Goal: Task Accomplishment & Management: Complete application form

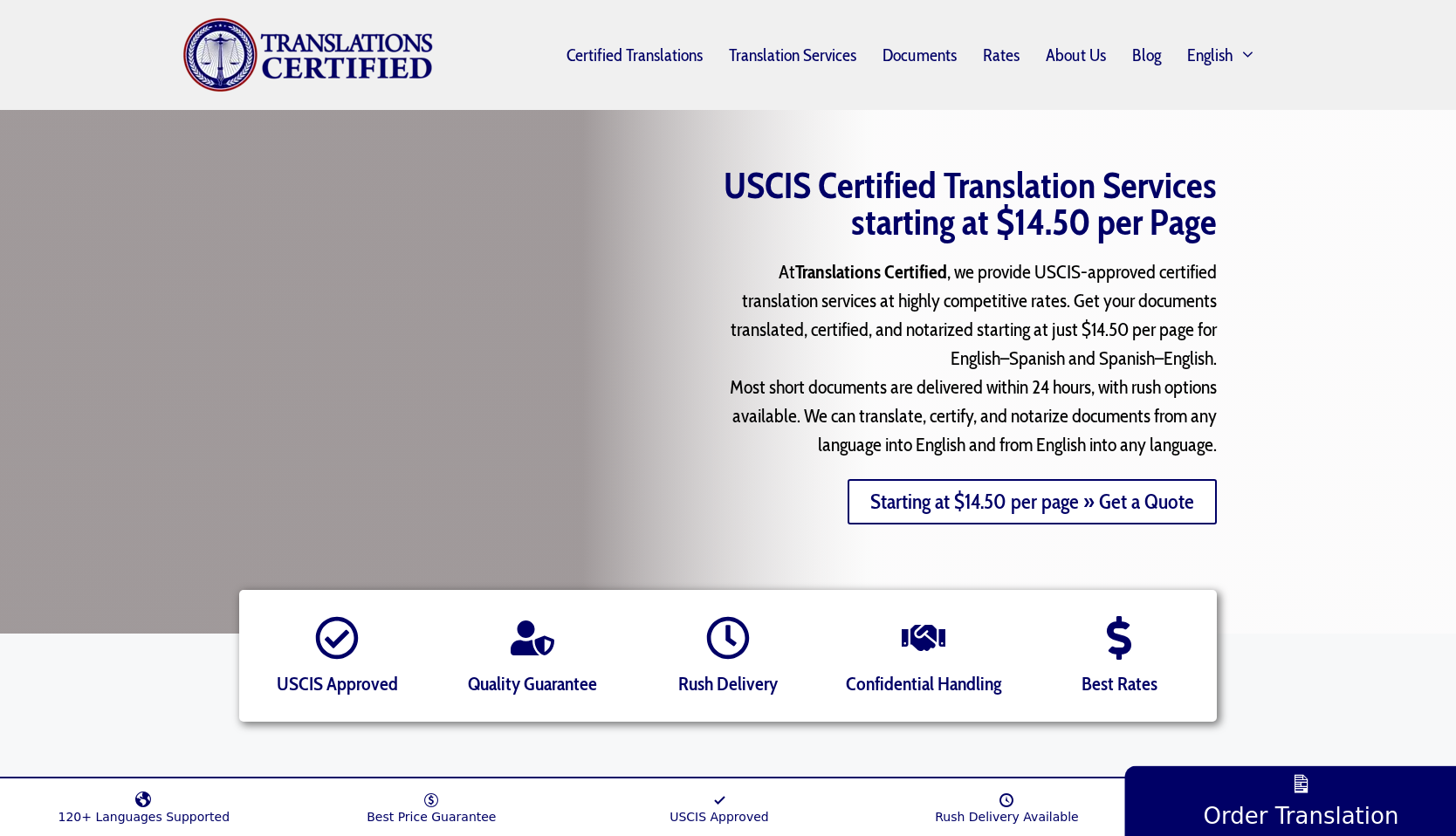
click at [934, 500] on link "Starting at $14.50 per page » Get a Quote" at bounding box center [1032, 501] width 369 height 45
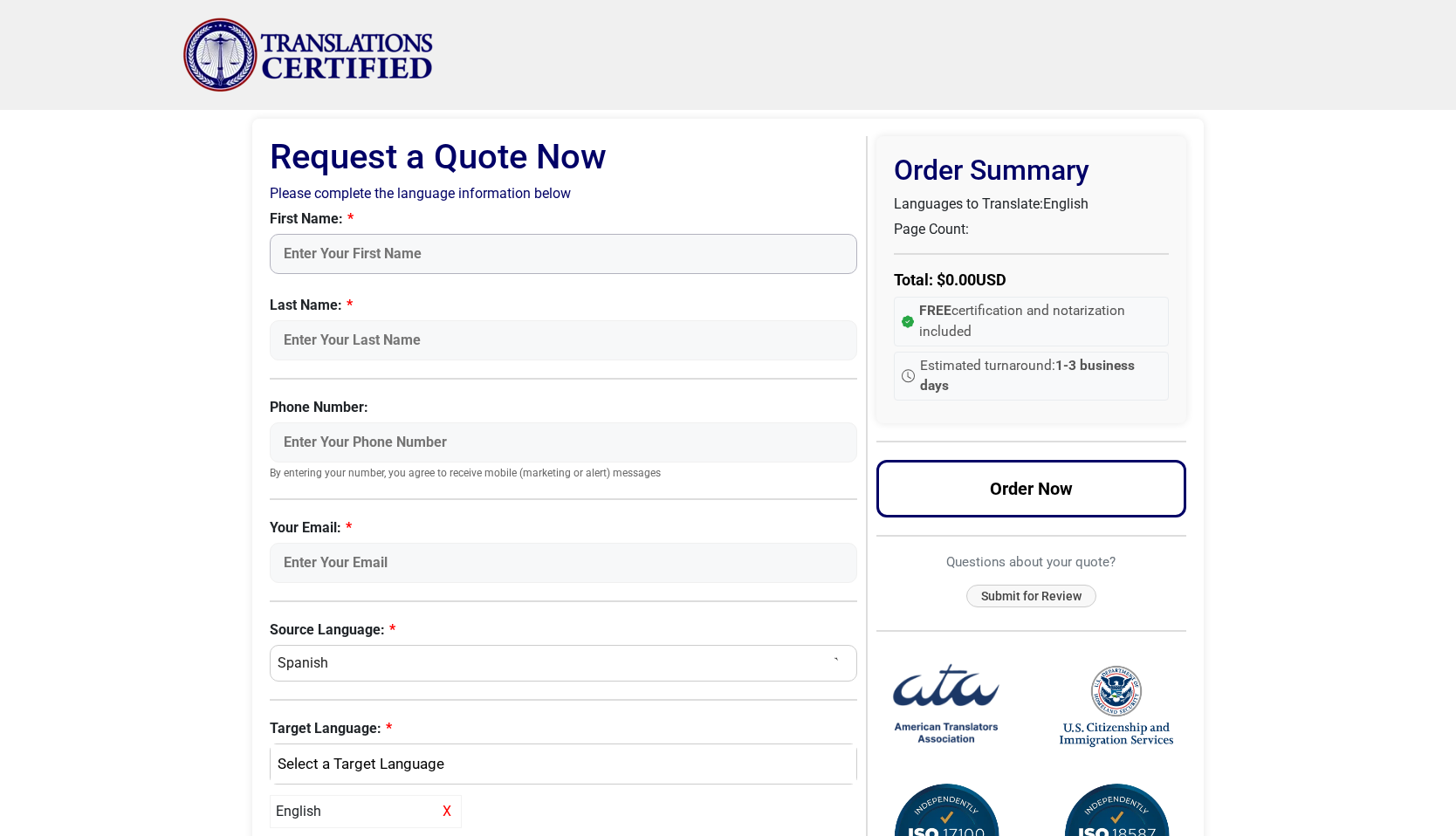
click at [316, 257] on input "First Name:" at bounding box center [563, 254] width 587 height 41
type input "[PERSON_NAME]"
click at [643, 359] on input "Last Name:" at bounding box center [563, 340] width 587 height 41
type input "Zelenina"
click at [811, 430] on input "Phone Number:" at bounding box center [563, 442] width 587 height 41
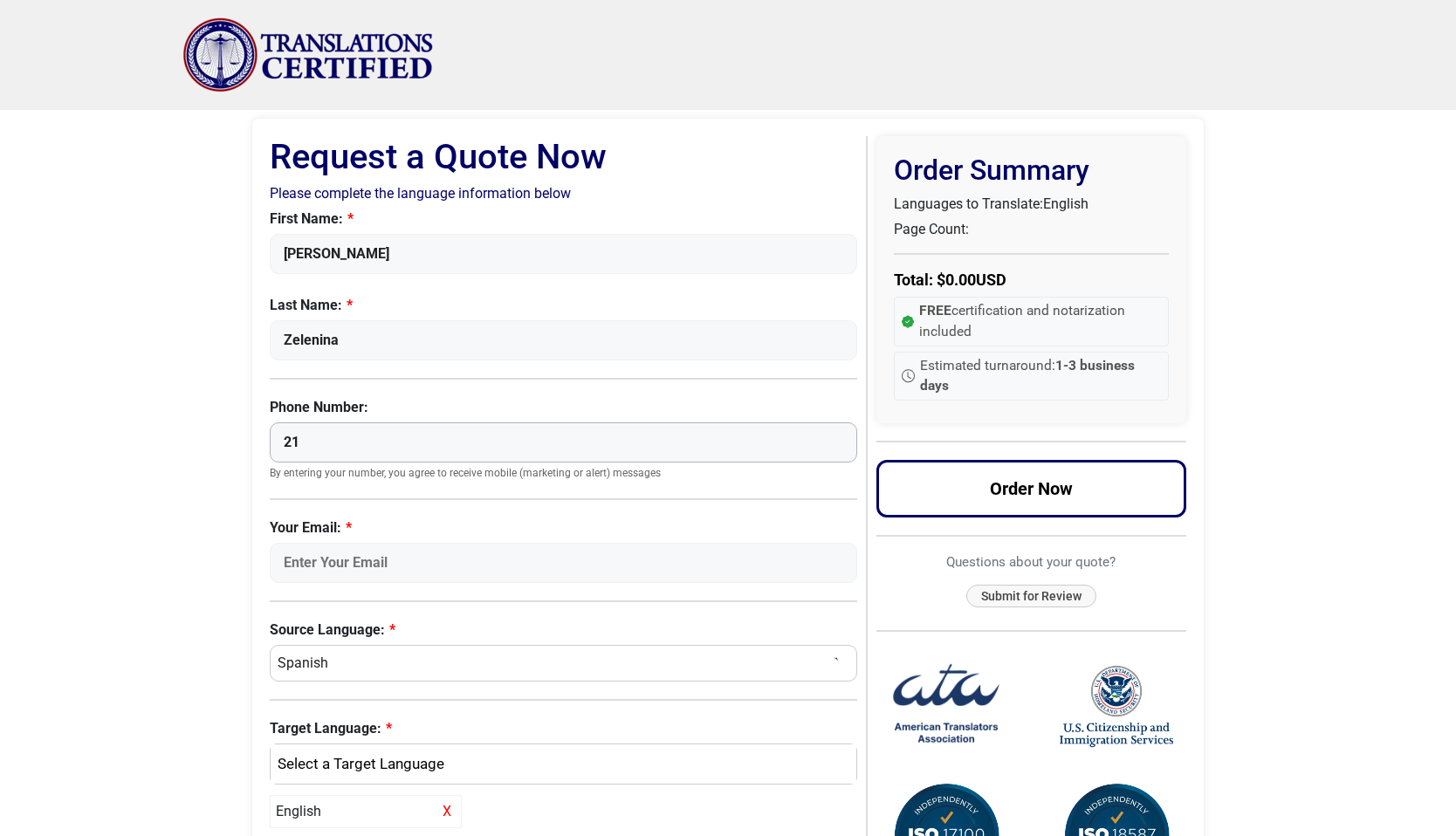
type input "2"
click at [493, 555] on input "Your Email:" at bounding box center [563, 563] width 587 height 41
type input "[EMAIL_ADDRESS][DOMAIN_NAME]"
click at [169, 616] on body "Skip to content Menu Menu Certified Translations Translation Services Documents…" at bounding box center [728, 665] width 1456 height 1329
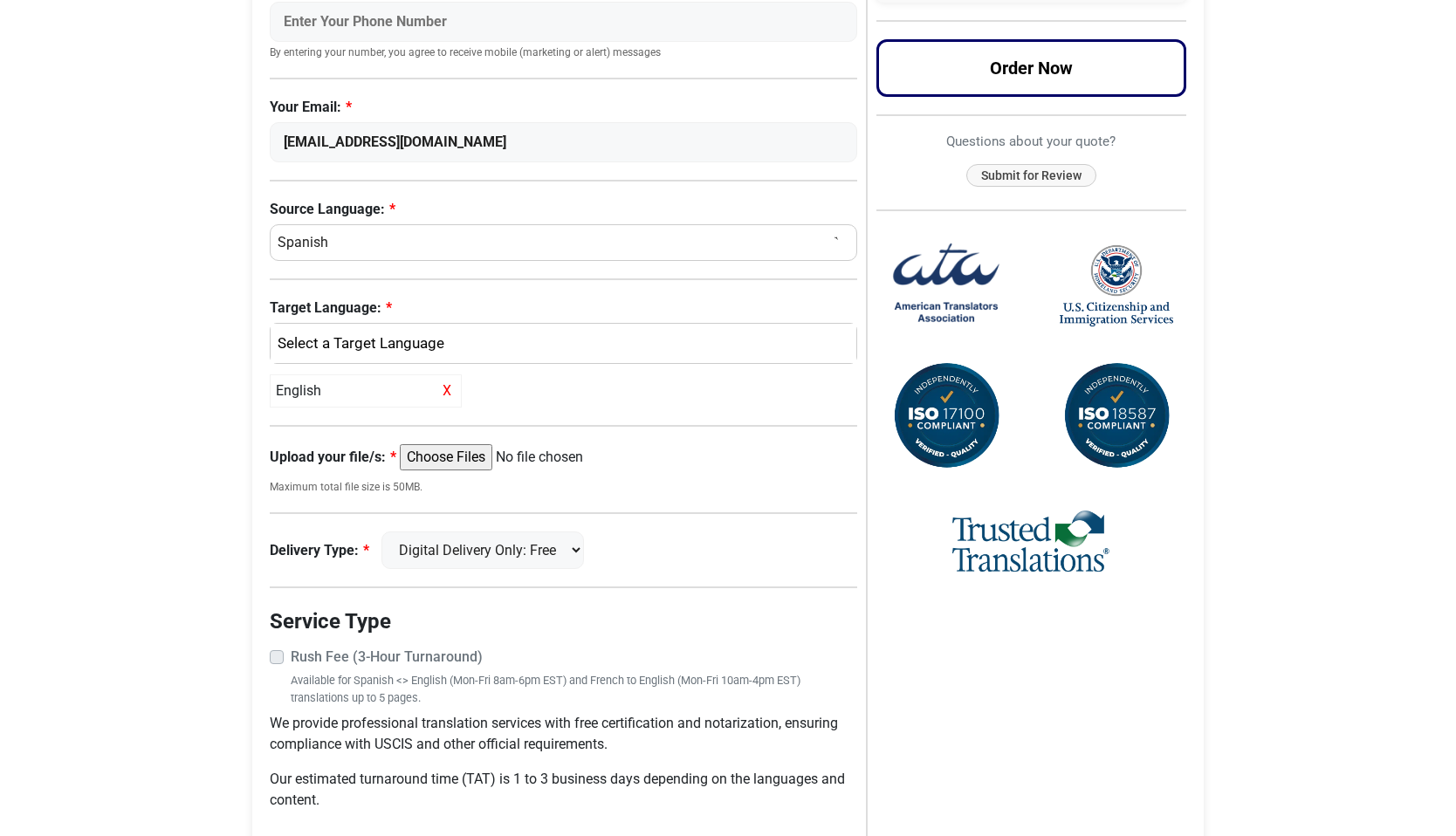
scroll to position [430, 0]
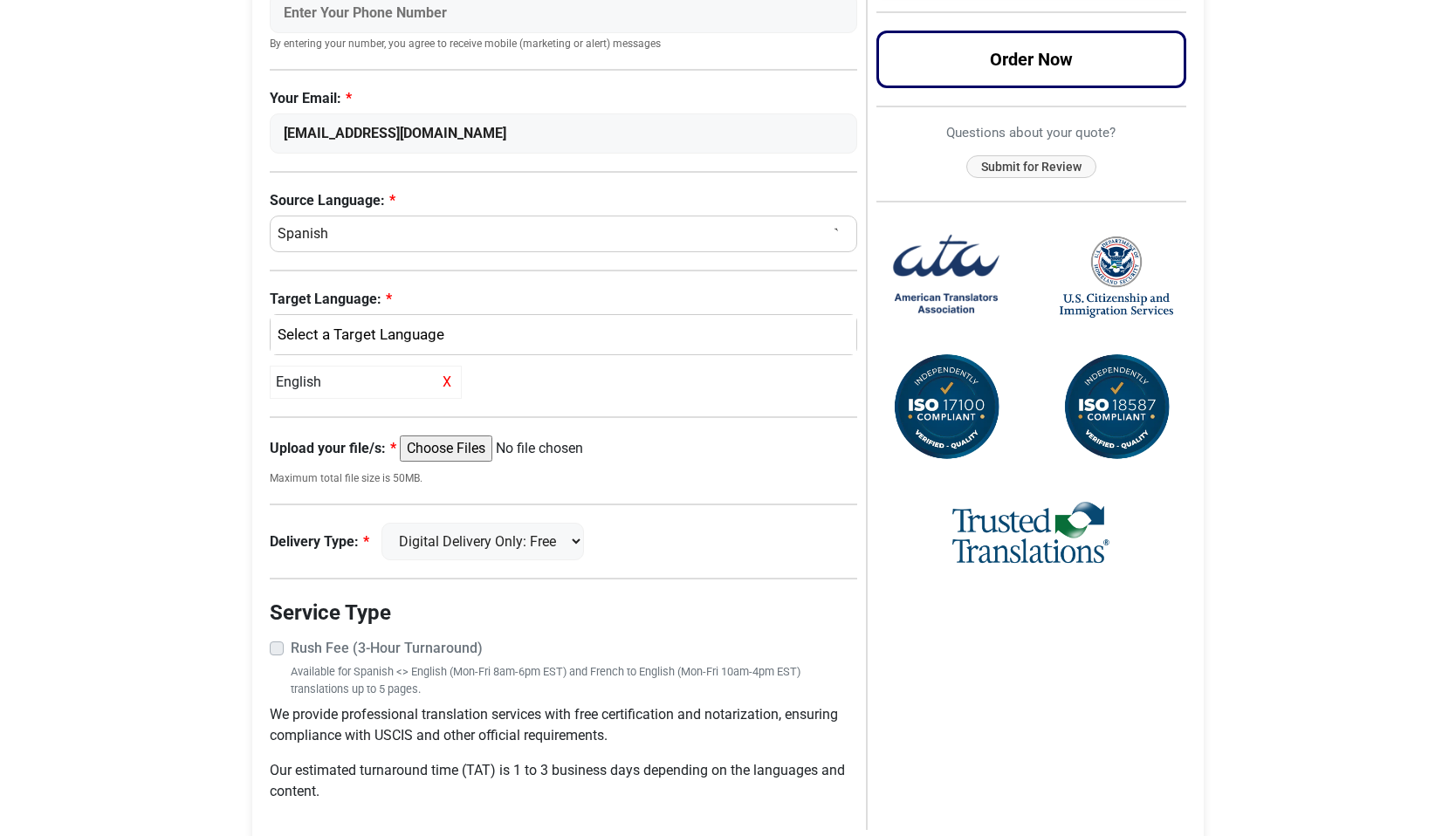
click at [408, 238] on select "Select a Language Afrikaans Albanian Amharic Arabic Armenian Belarusian Bulgari…" at bounding box center [563, 234] width 587 height 37
select select "Russian"
click at [270, 216] on select "Select a Language Afrikaans Albanian Amharic Arabic Armenian Belarusian Bulgari…" at bounding box center [563, 234] width 587 height 37
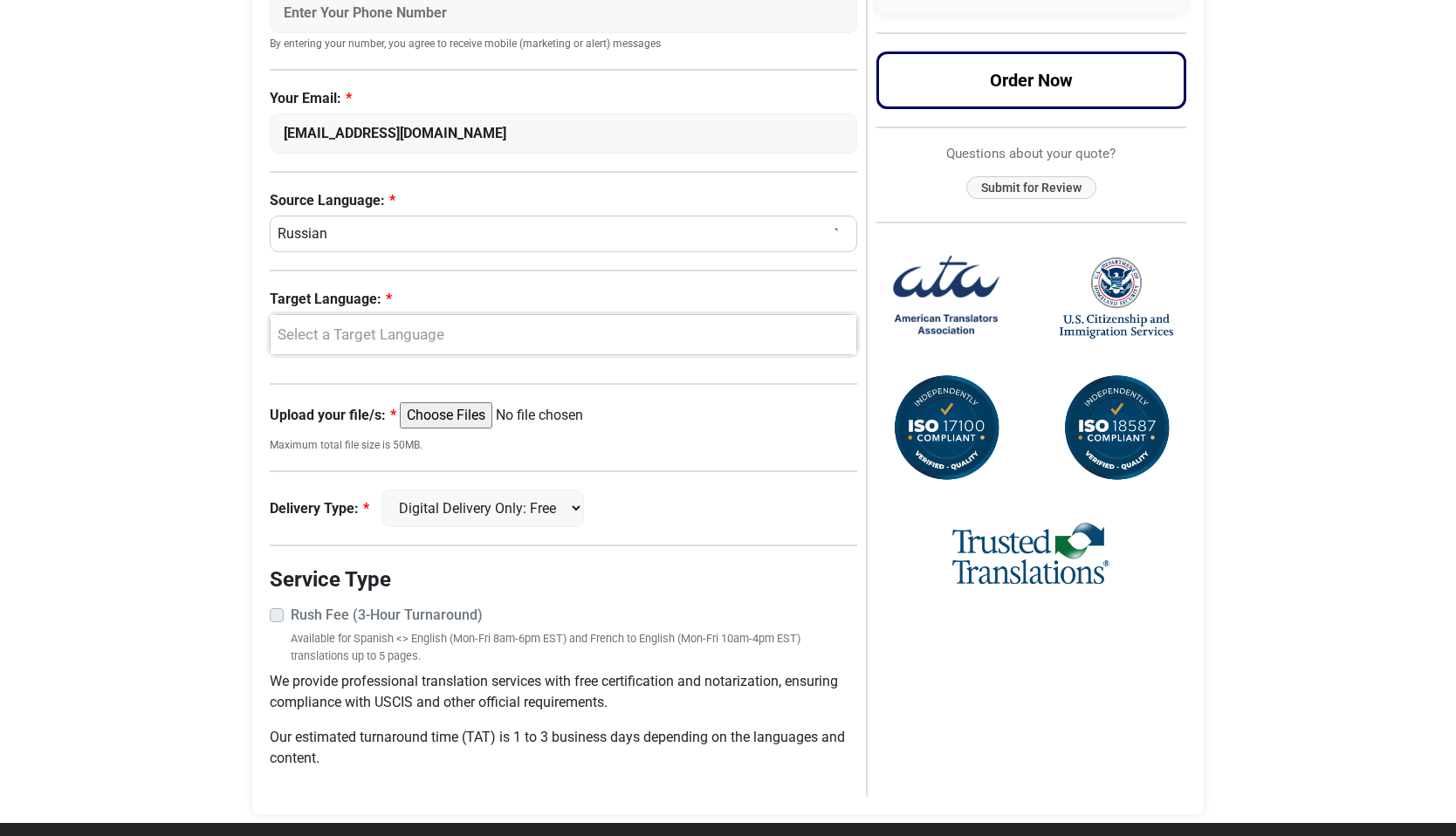
click at [309, 340] on div "Select a Target Language" at bounding box center [559, 335] width 560 height 23
click at [318, 419] on span "English" at bounding box center [314, 419] width 45 height 21
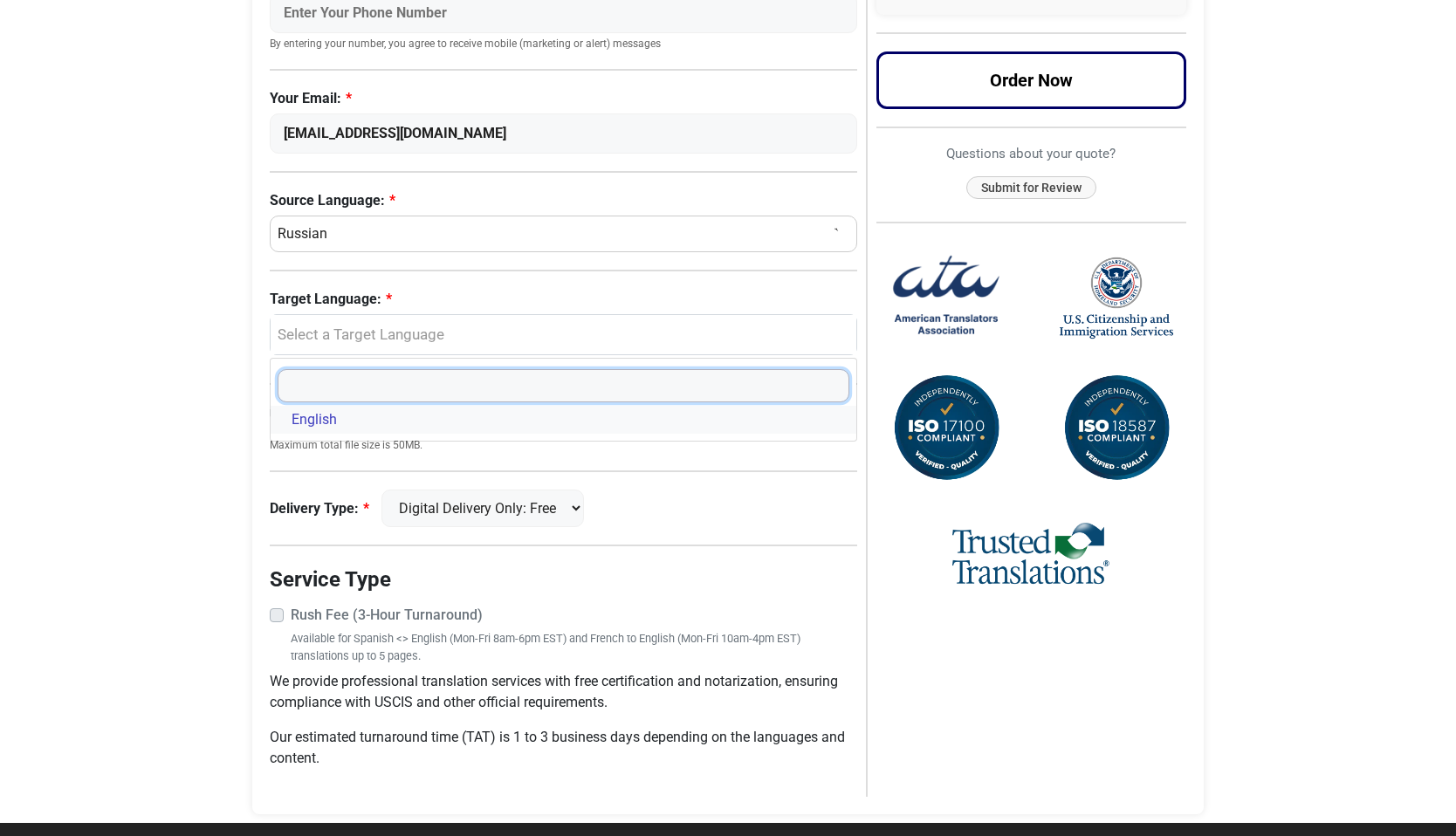
select select "English"
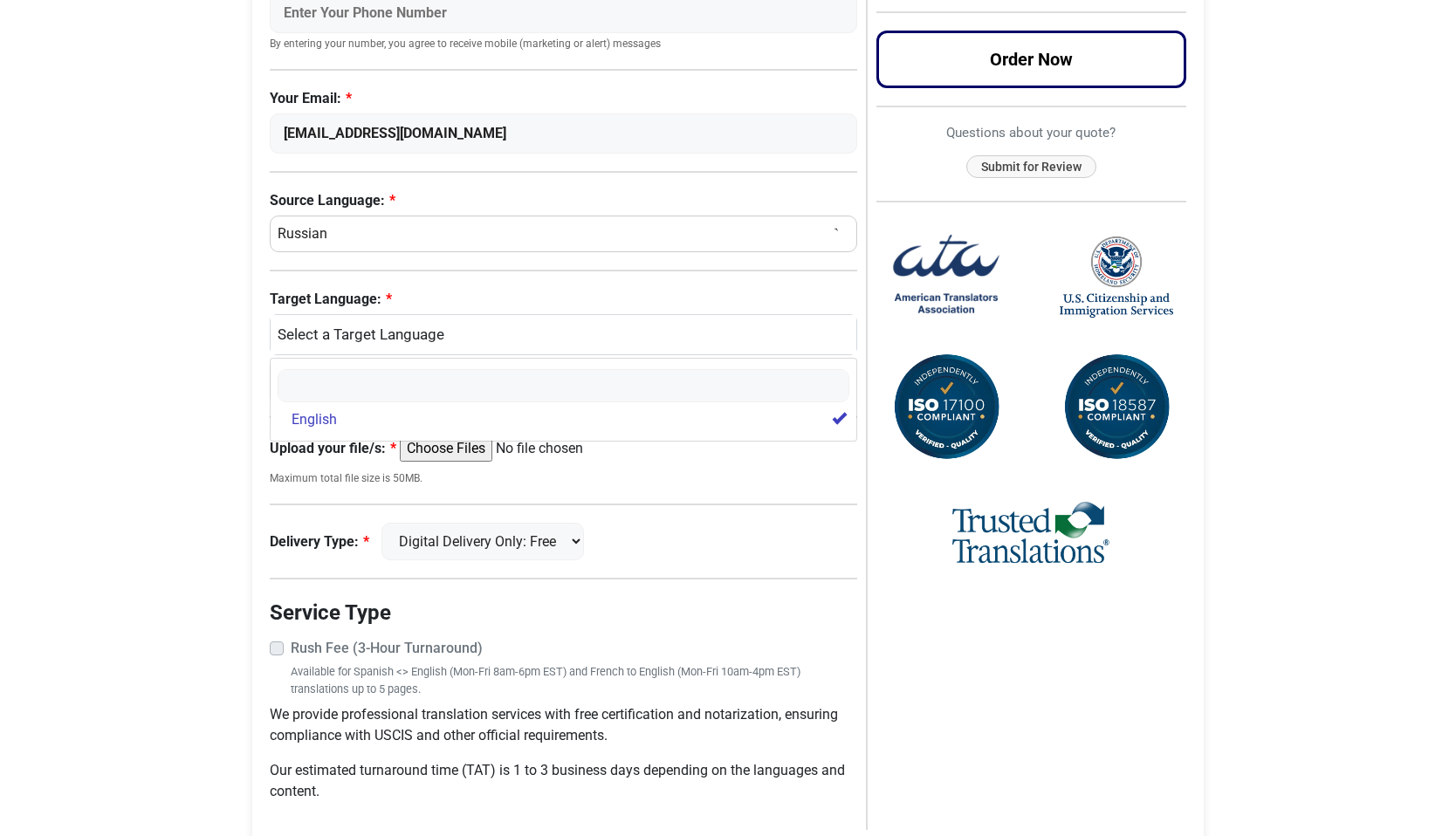
click at [219, 500] on body "Skip to content Menu Menu Certified Translations Translation Services Documents…" at bounding box center [728, 235] width 1456 height 1329
click at [470, 452] on input "Upload your file/s:" at bounding box center [534, 448] width 267 height 26
type input "C:\fakepath\Fillipova_vacination_records_combined.pdf"
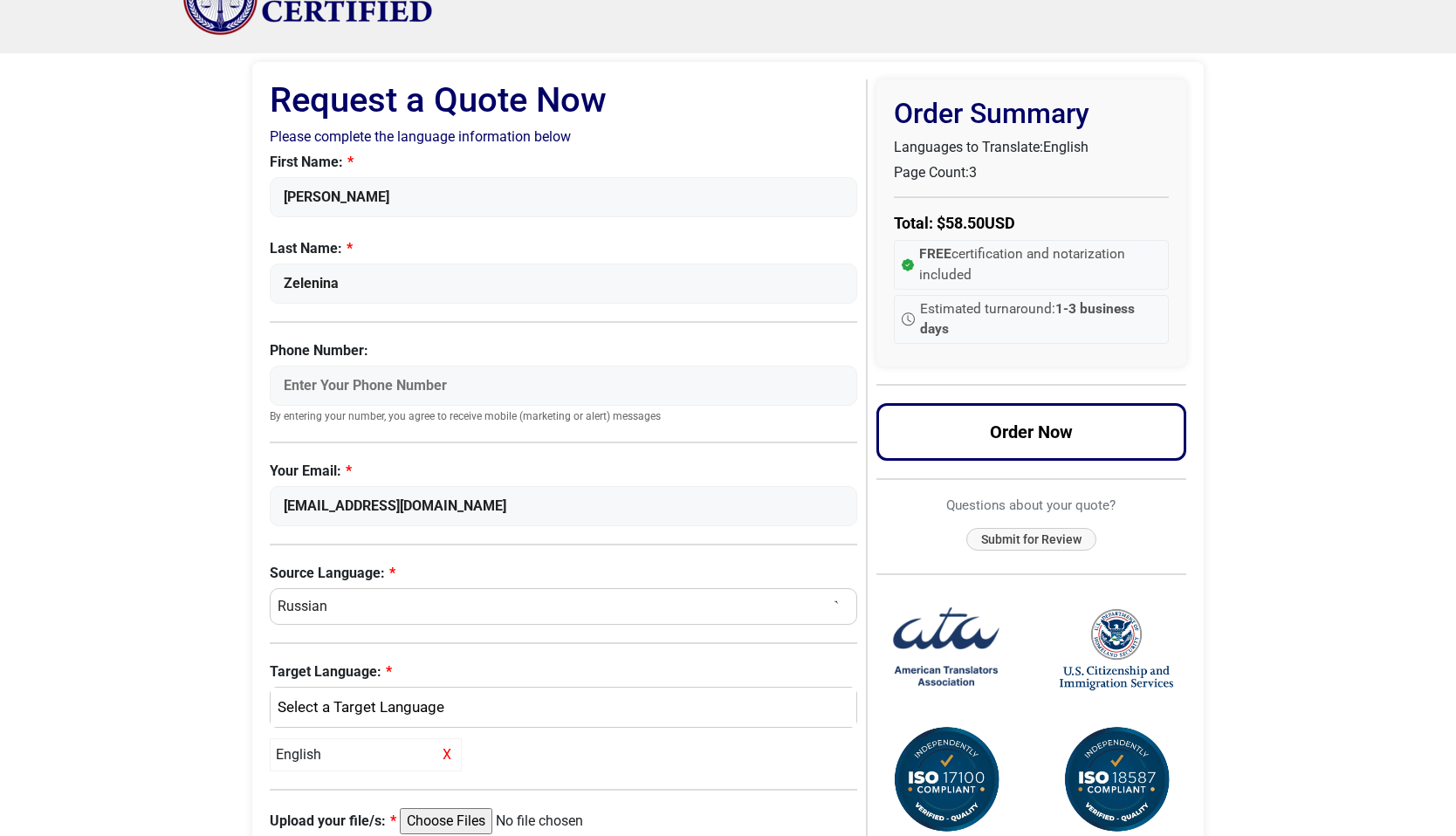
scroll to position [0, 0]
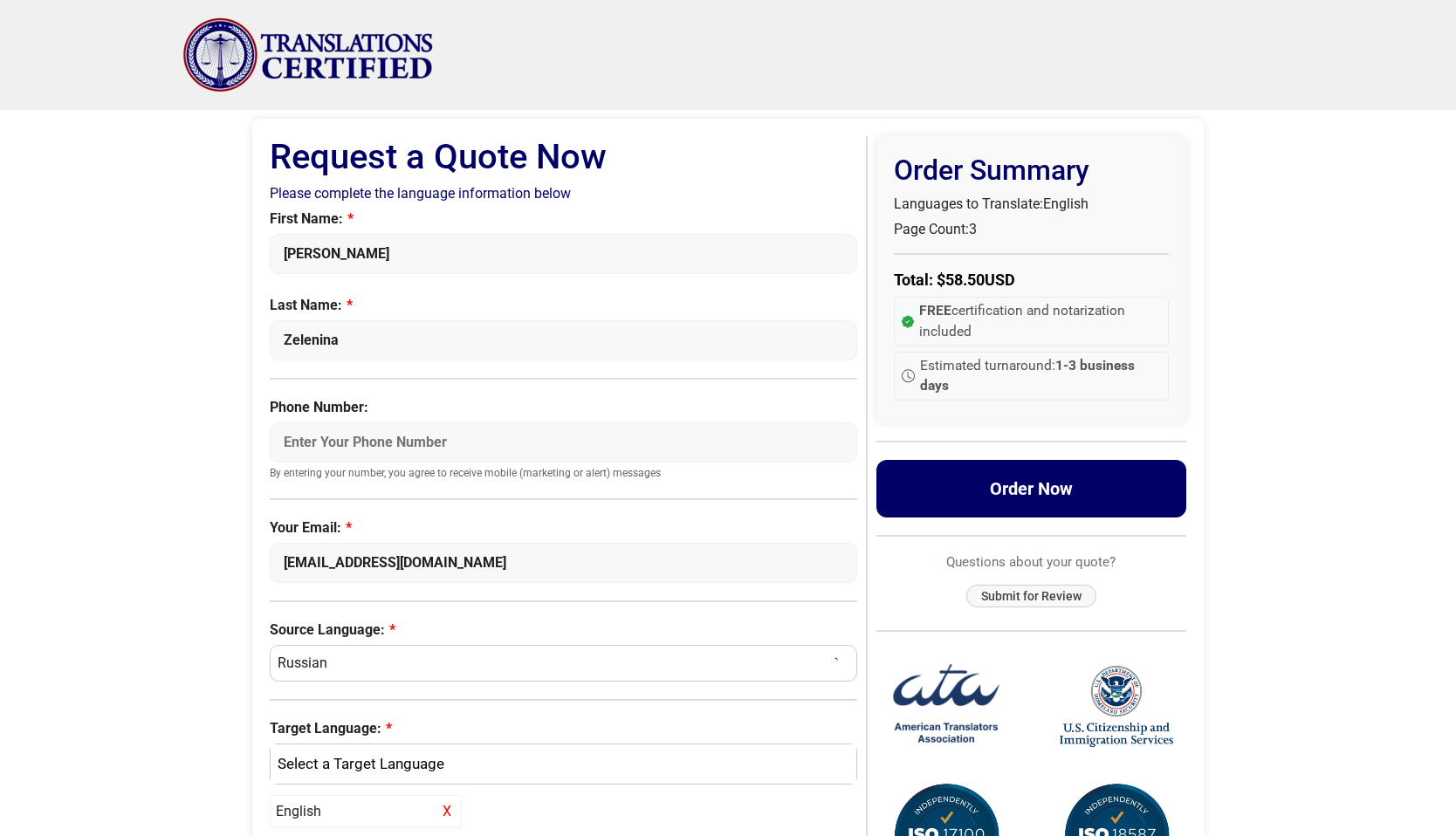
click at [977, 485] on button "Order Now" at bounding box center [1031, 489] width 311 height 57
